Goal: Navigation & Orientation: Find specific page/section

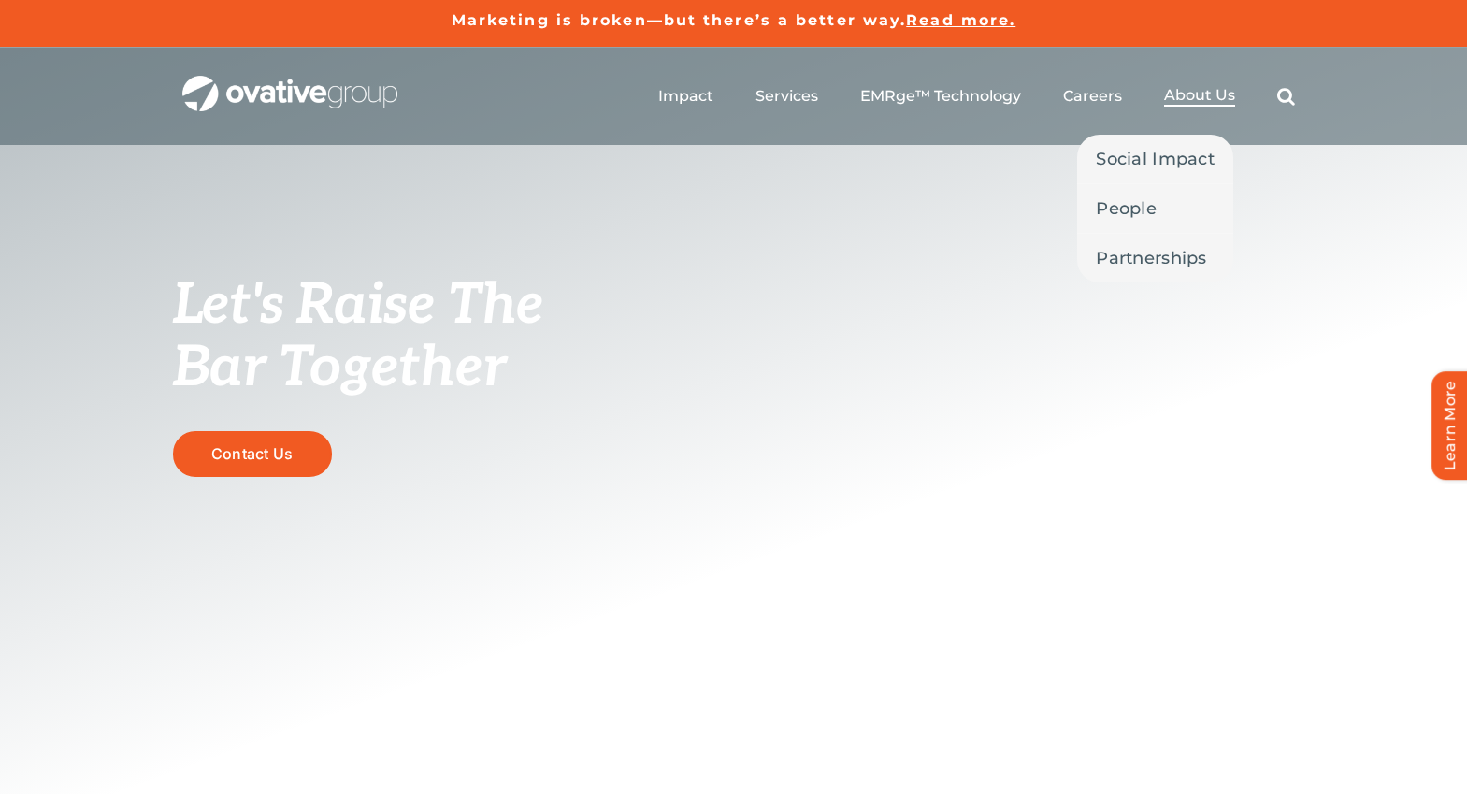
click at [1216, 96] on span "About Us" at bounding box center [1199, 95] width 71 height 19
click at [1161, 195] on link "People" at bounding box center [1155, 208] width 156 height 49
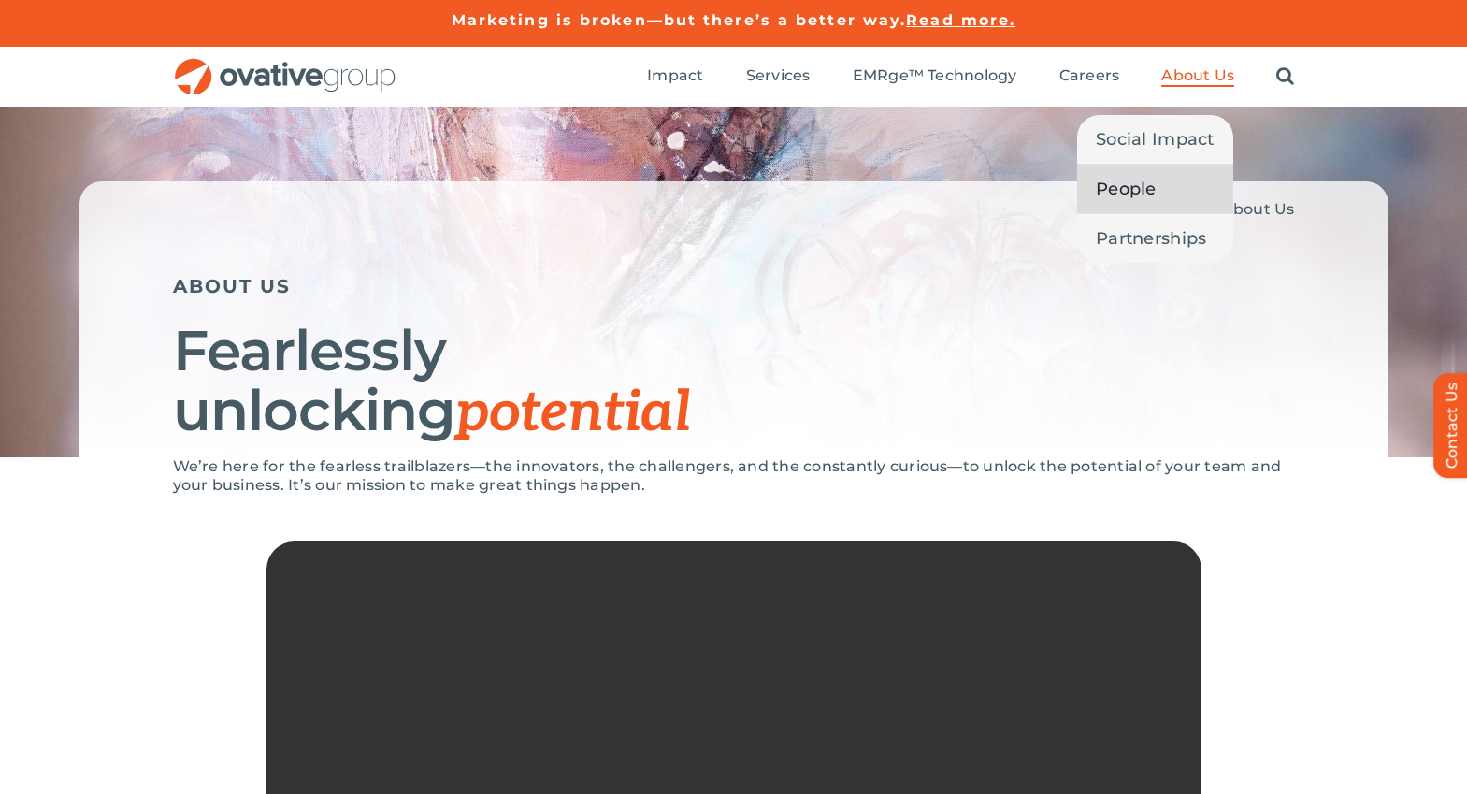
click at [1126, 181] on span "People" at bounding box center [1126, 189] width 61 height 26
click at [1135, 195] on span "People" at bounding box center [1126, 189] width 61 height 26
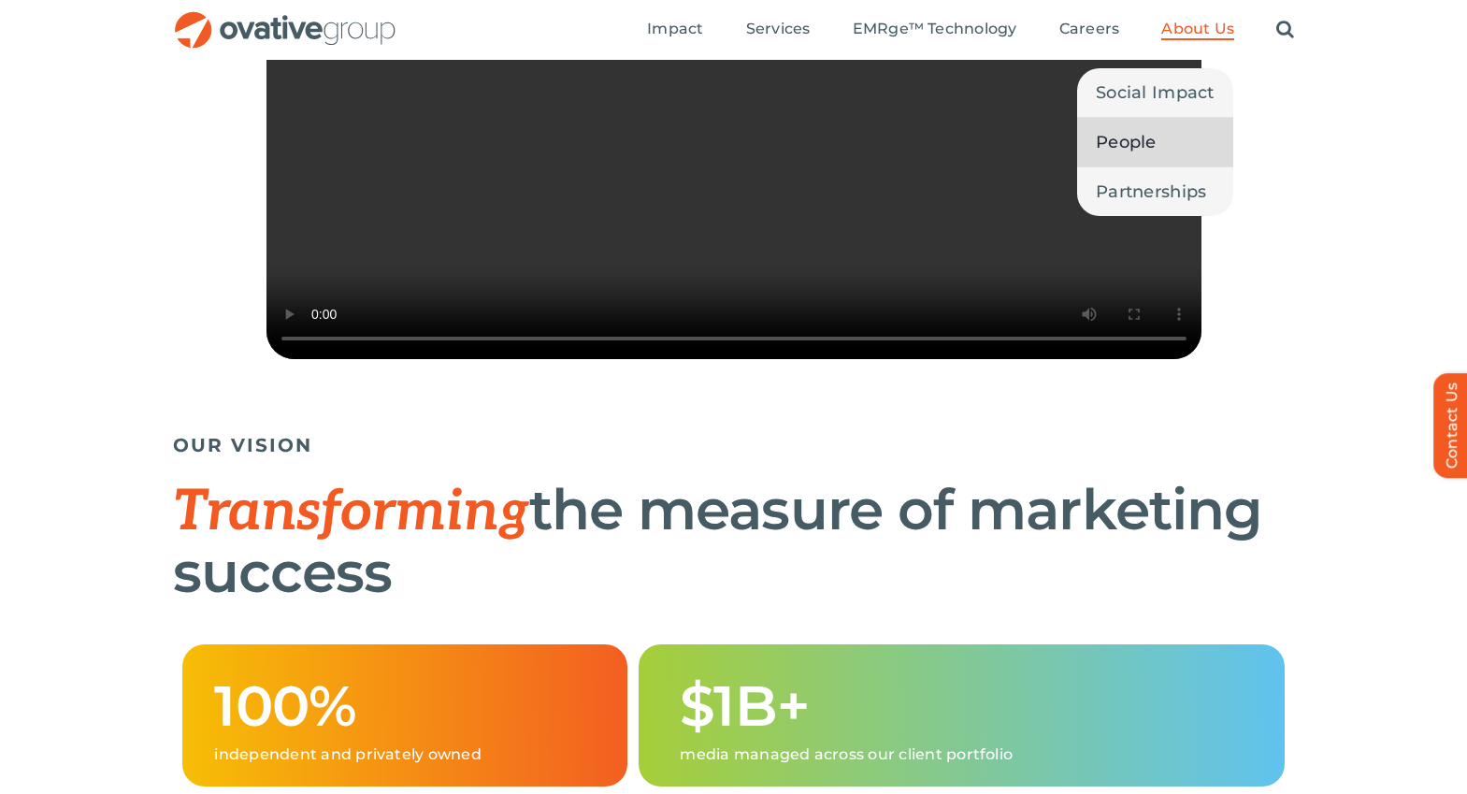
scroll to position [648, 0]
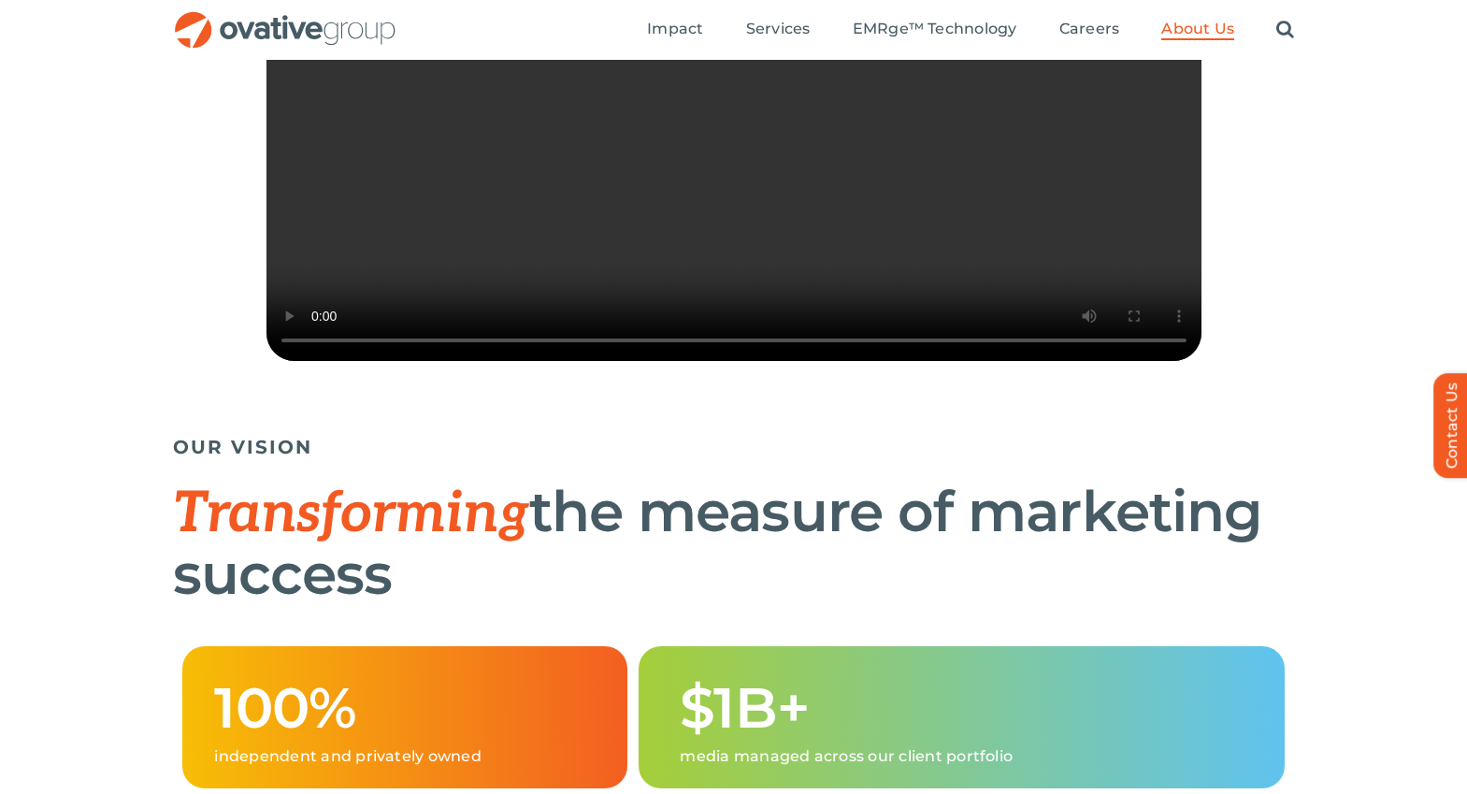
click at [349, 19] on img "OG_Full_horizontal_RGB" at bounding box center [285, 30] width 224 height 38
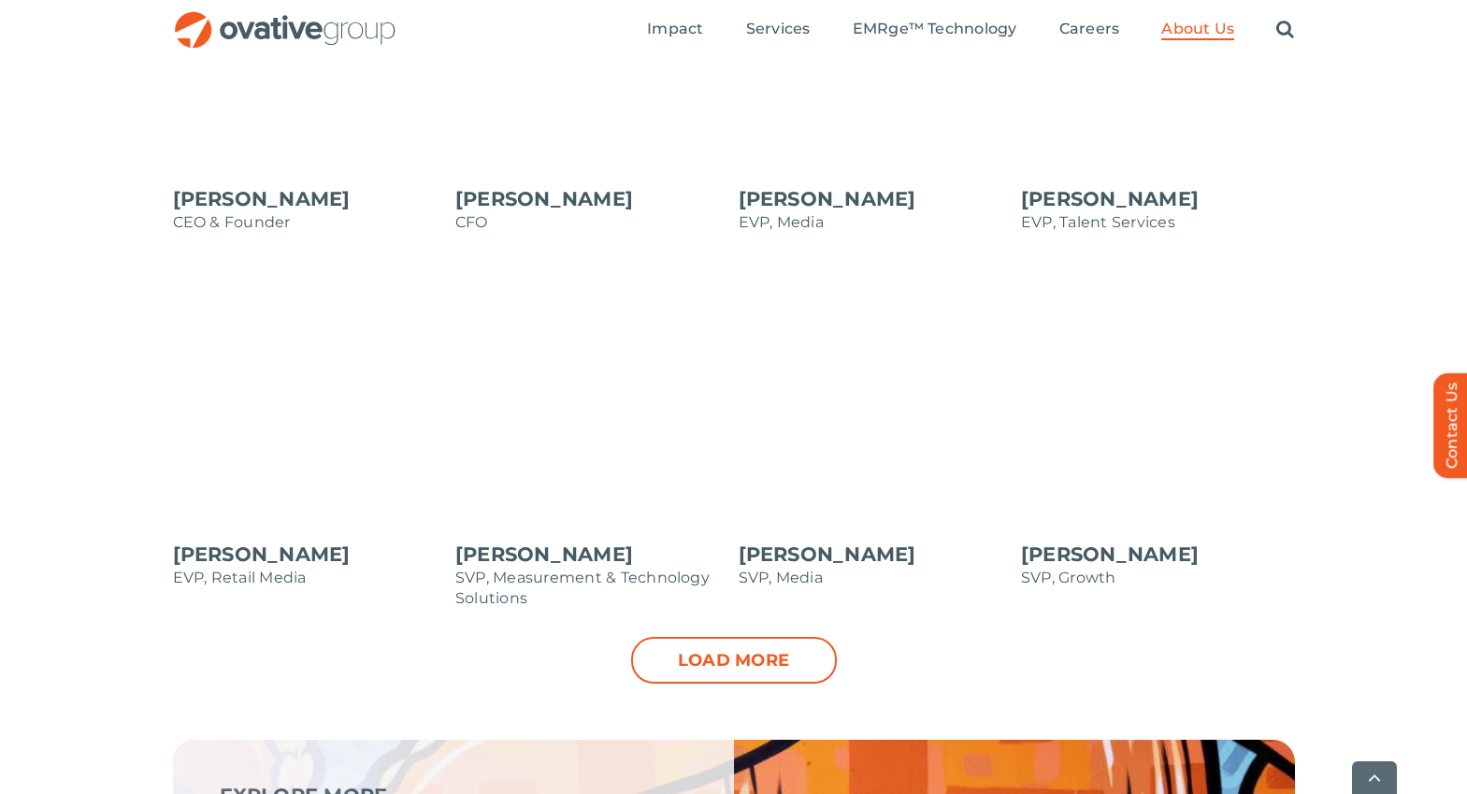
scroll to position [1801, 0]
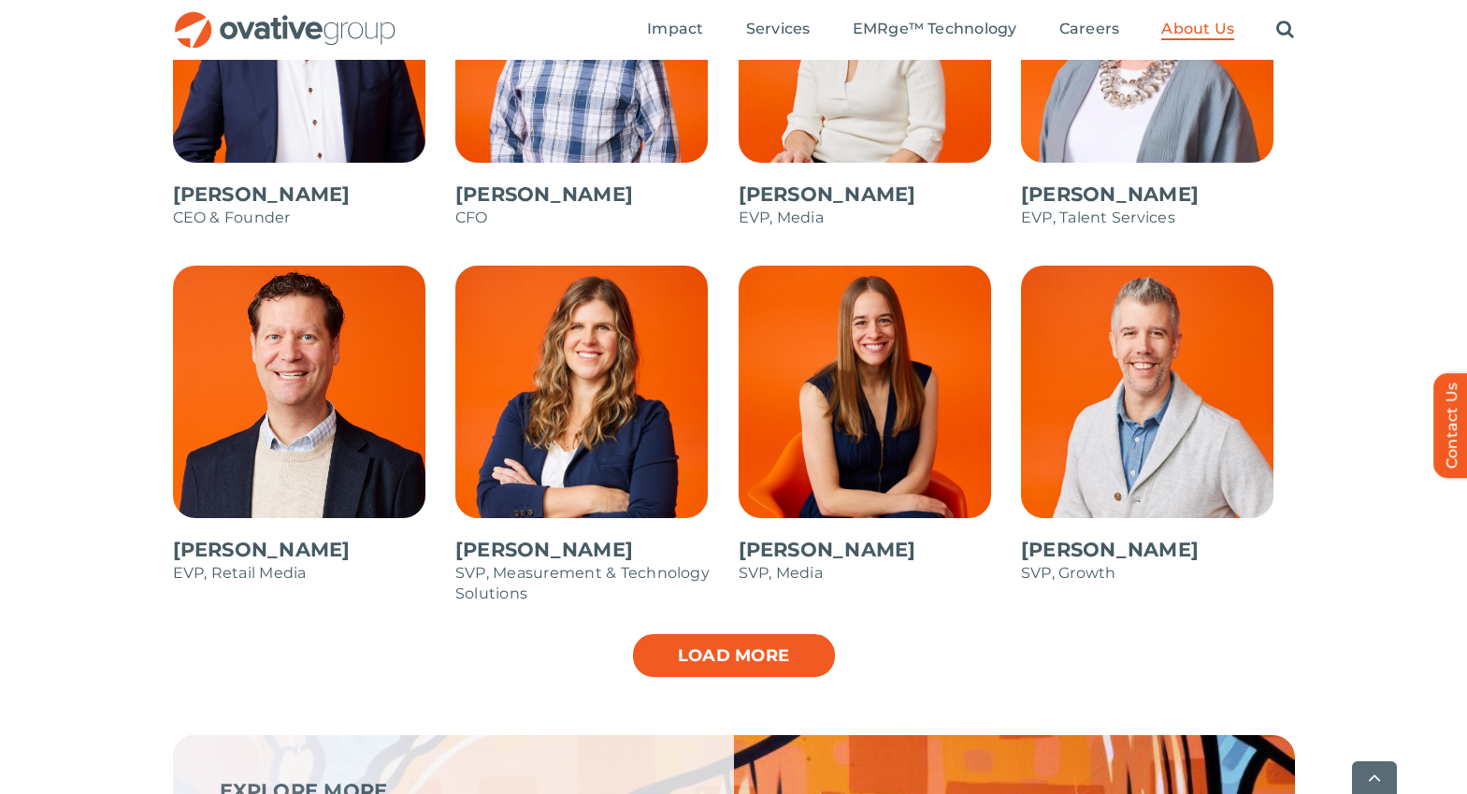
click at [743, 640] on link "Load more" at bounding box center [734, 655] width 206 height 47
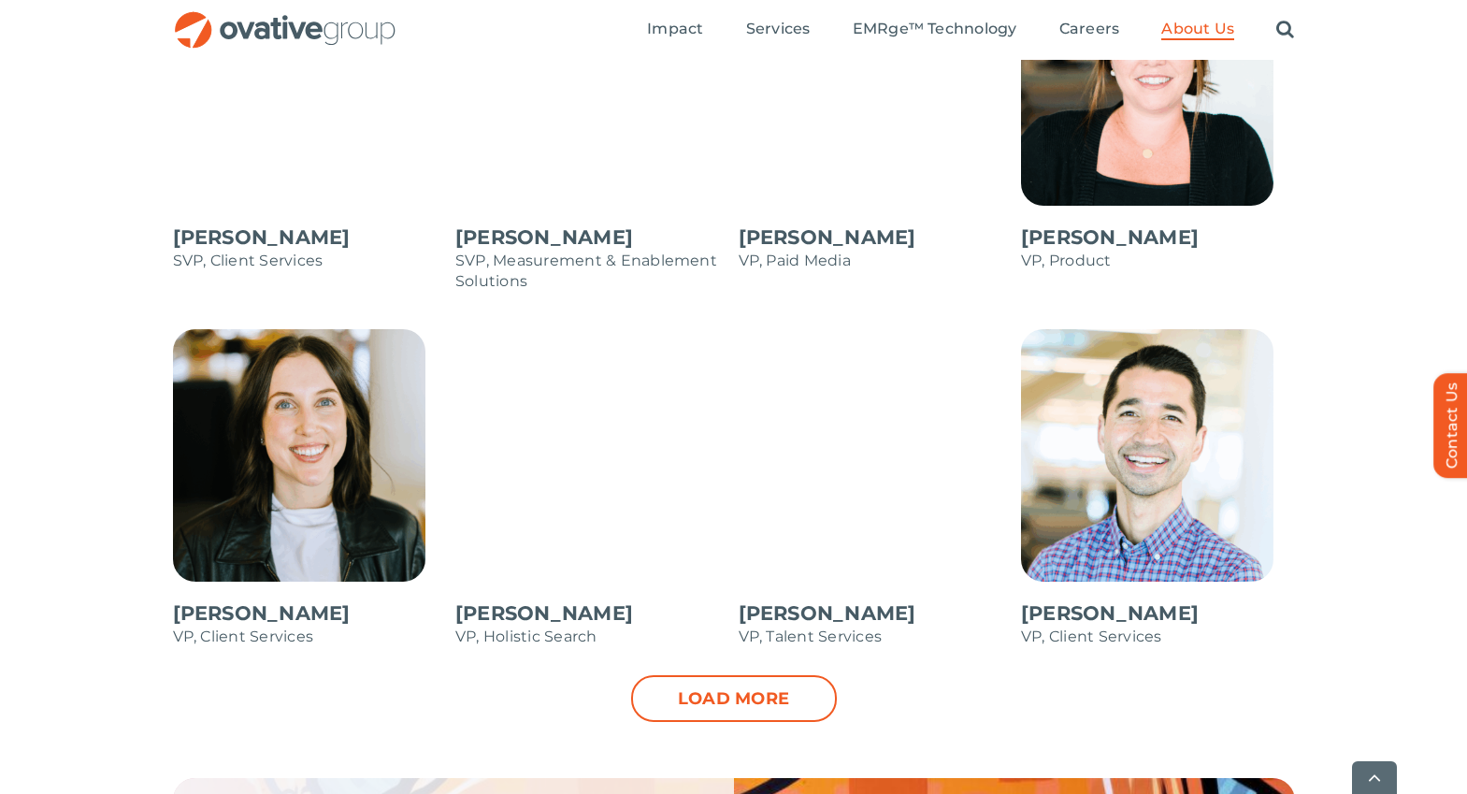
scroll to position [2491, 0]
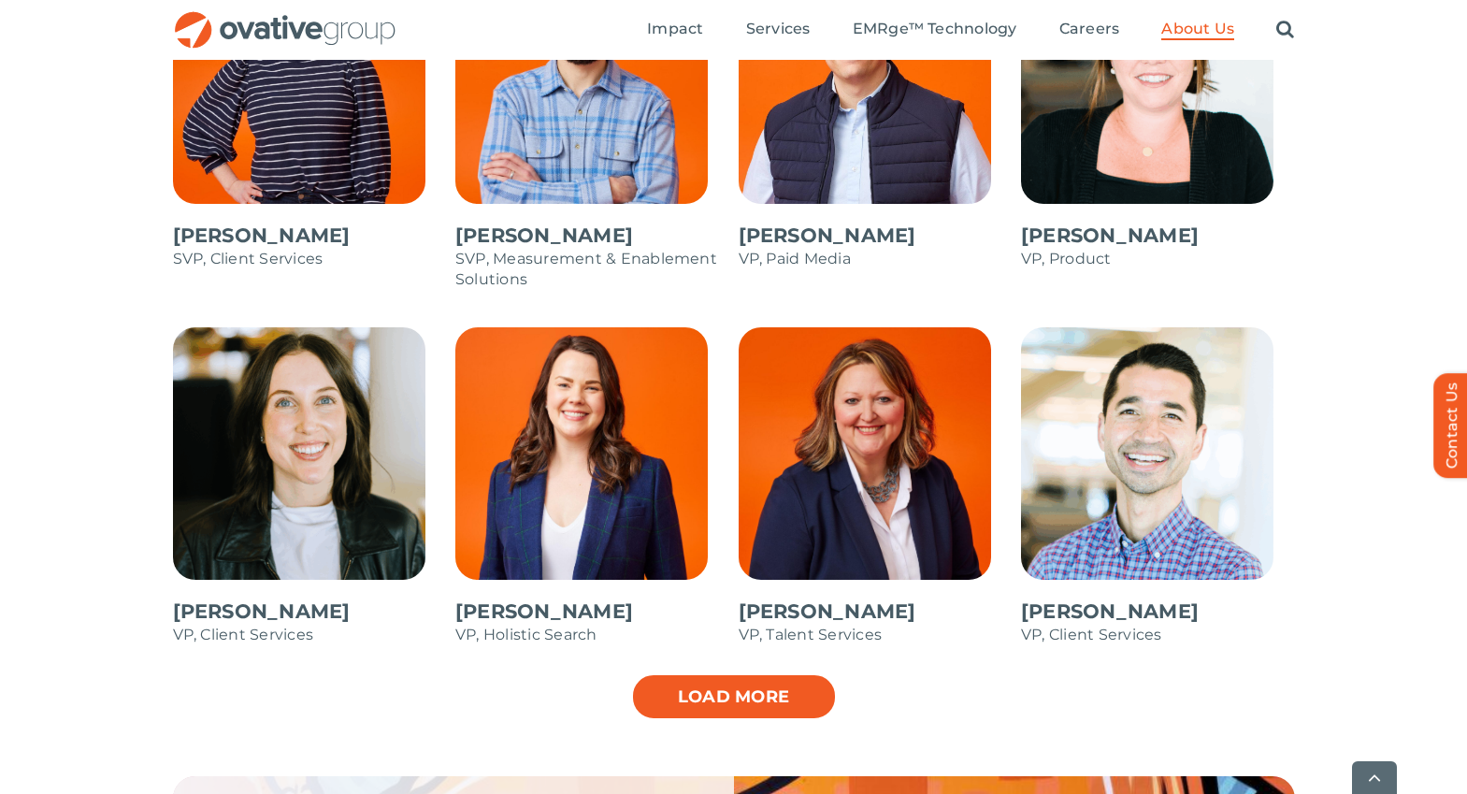
click at [714, 694] on link "Load more" at bounding box center [734, 696] width 206 height 47
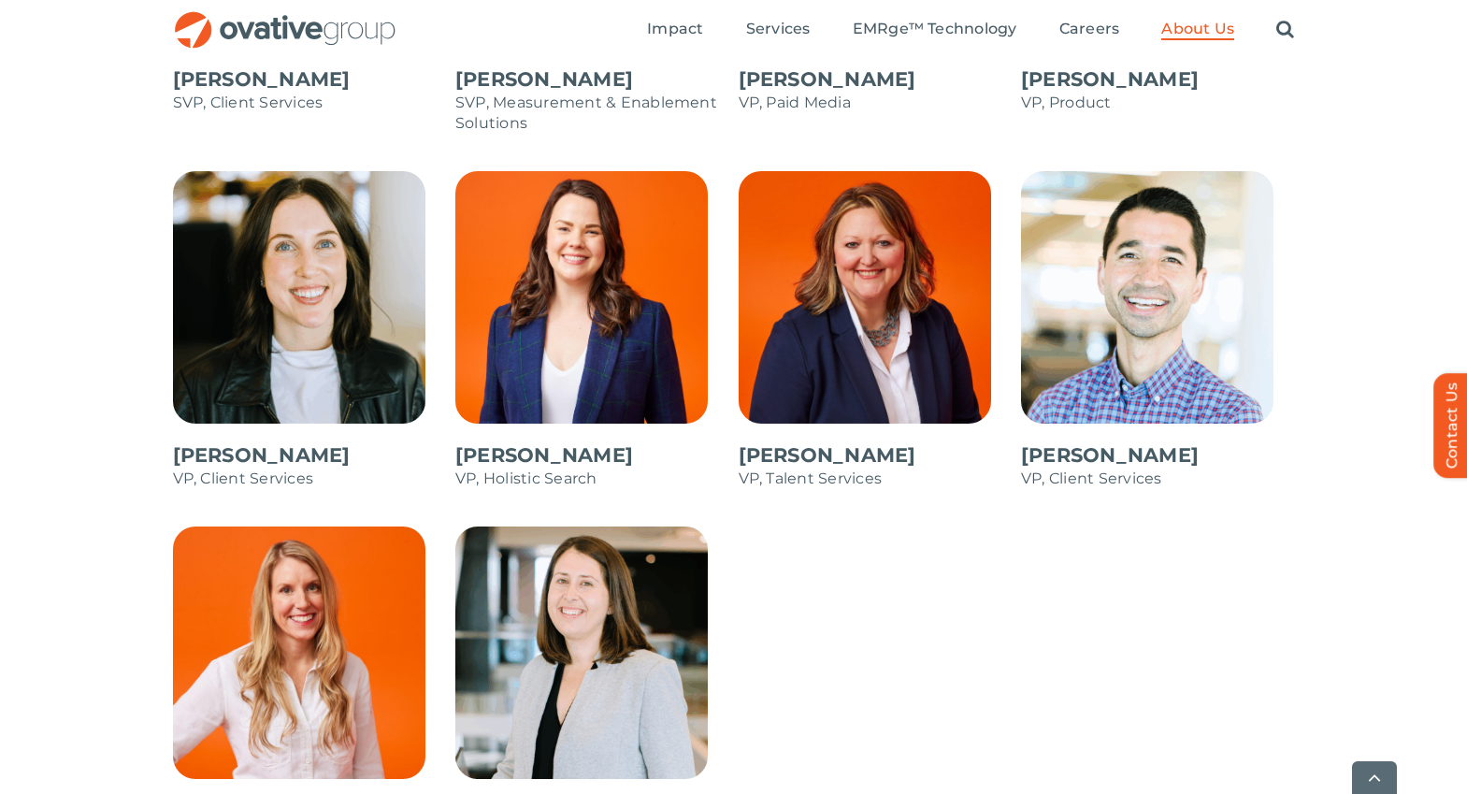
scroll to position [2740, 0]
